Goal: Book appointment/travel/reservation

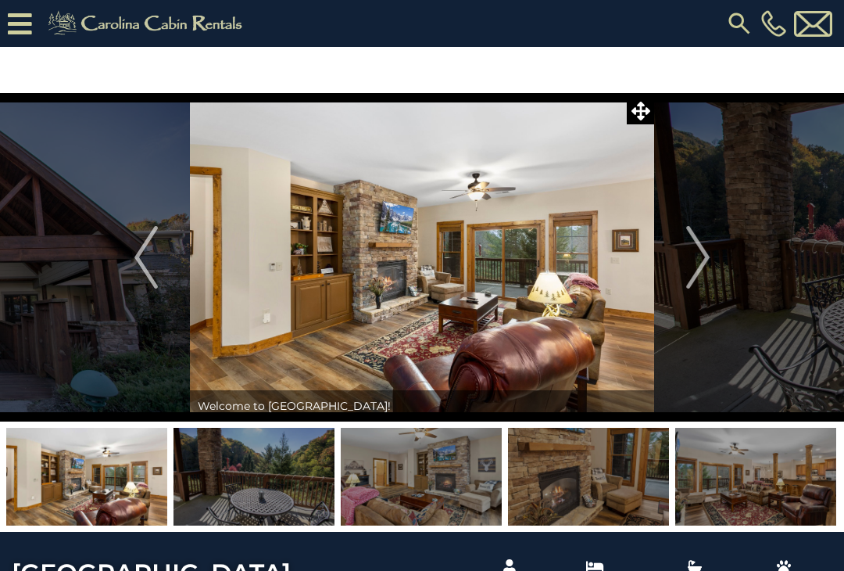
scroll to position [4278, 0]
